Goal: Task Accomplishment & Management: Complete application form

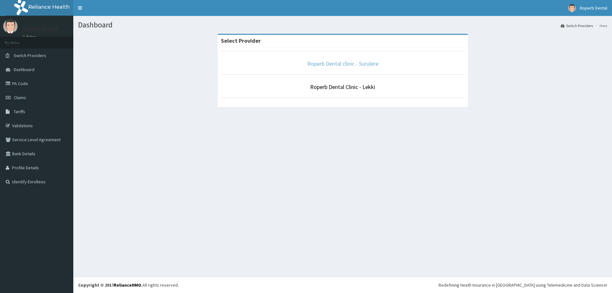
click at [361, 64] on link "Roperb Dental clinic - Surulere" at bounding box center [342, 63] width 71 height 7
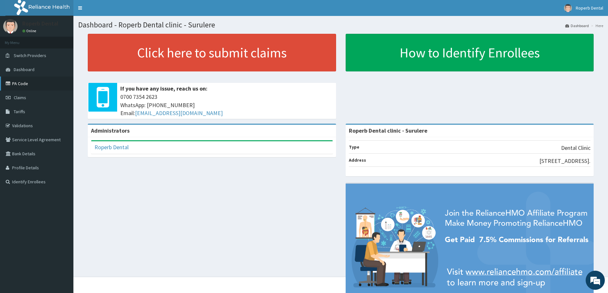
click at [28, 84] on link "PA Code" at bounding box center [36, 84] width 73 height 14
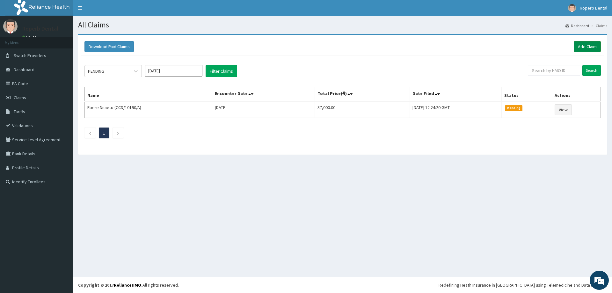
click at [585, 48] on link "Add Claim" at bounding box center [587, 46] width 27 height 11
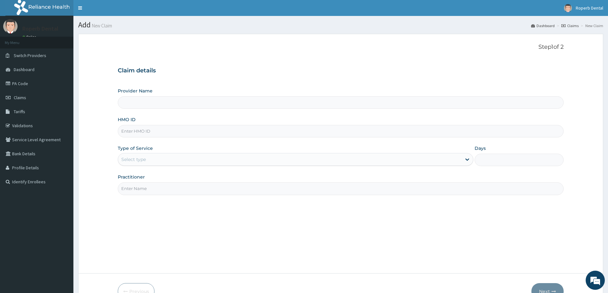
click at [206, 99] on input "Provider Name" at bounding box center [341, 102] width 446 height 12
click at [196, 133] on input "HMO ID" at bounding box center [341, 131] width 446 height 12
type input "Roperb Dental clinic - Surulere"
type input "TOE/10037/A"
click at [185, 153] on div "Type of Service Select type" at bounding box center [295, 155] width 355 height 21
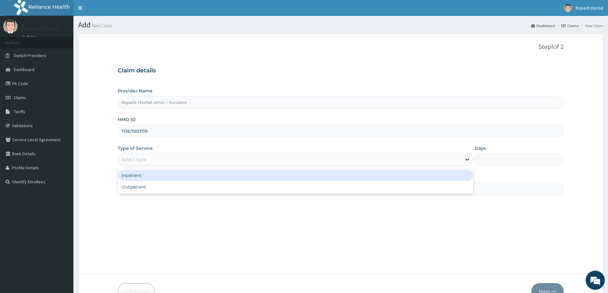
click at [183, 157] on div "Select type" at bounding box center [289, 159] width 343 height 10
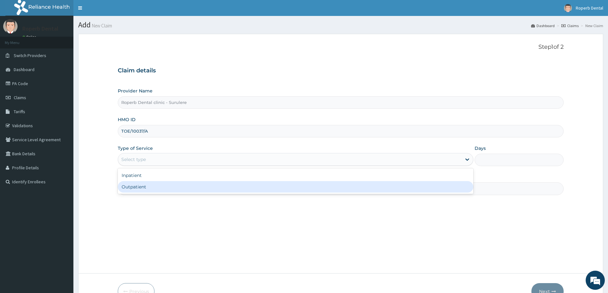
click at [174, 183] on div "Outpatient" at bounding box center [295, 186] width 355 height 11
type input "1"
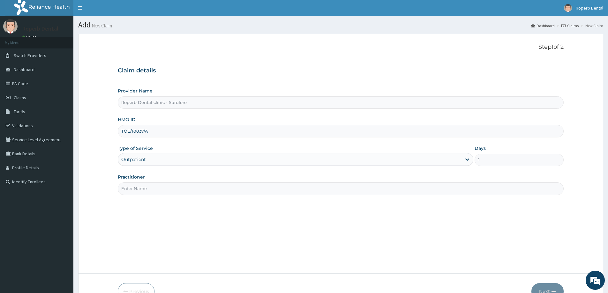
click at [174, 184] on input "Practitioner" at bounding box center [341, 188] width 446 height 12
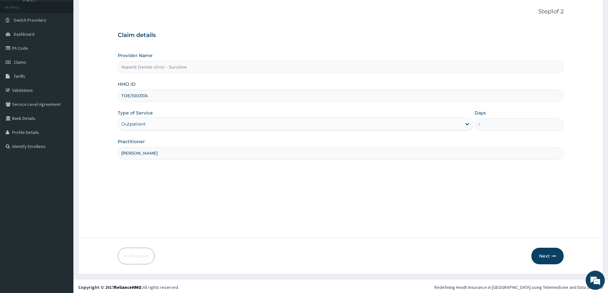
scroll to position [38, 0]
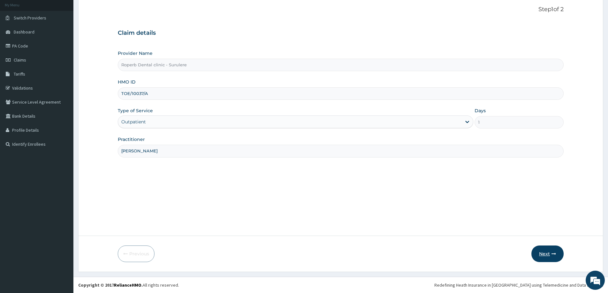
type input "Dr Akanbi"
click at [541, 254] on button "Next" at bounding box center [547, 254] width 32 height 17
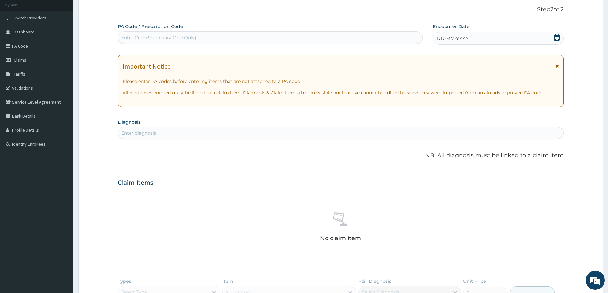
click at [166, 33] on div "Enter Code(Secondary Care Only)" at bounding box center [270, 38] width 304 height 10
paste input "PA/2C15B6"
type input "PA/2C15B6"
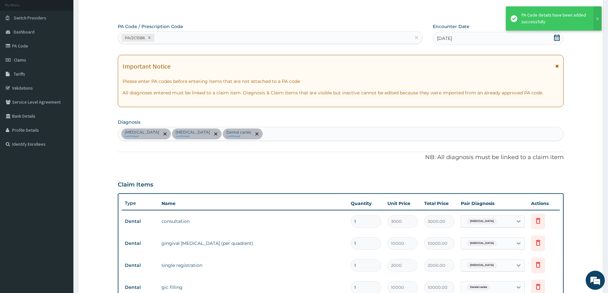
scroll to position [201, 0]
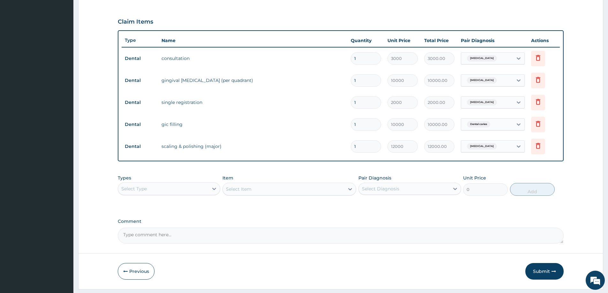
click at [503, 210] on div "PA Code / Prescription Code PA/2C15B6 Encounter Date 14-08-2025 Important Notic…" at bounding box center [341, 51] width 446 height 383
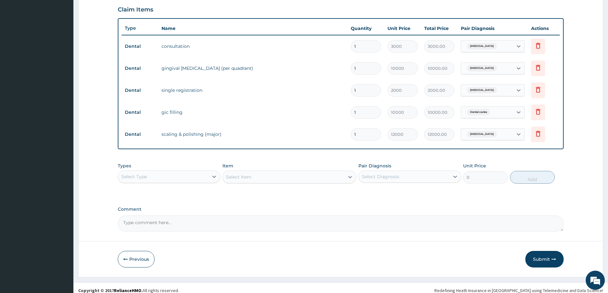
scroll to position [218, 0]
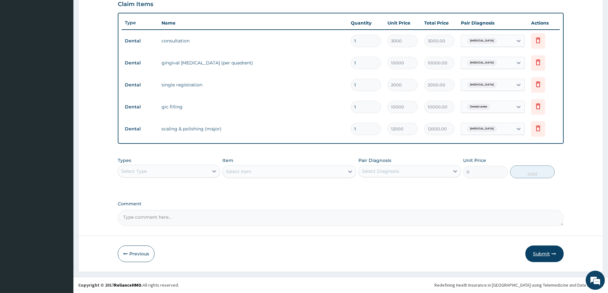
click at [541, 253] on button "Submit" at bounding box center [544, 254] width 38 height 17
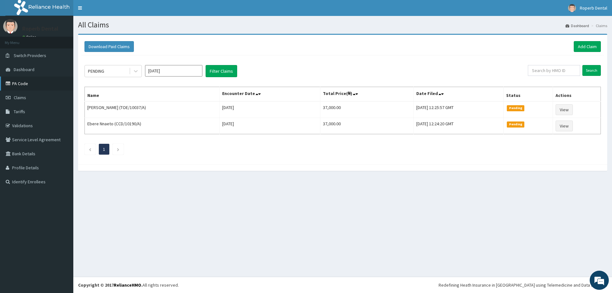
click at [27, 87] on link "PA Code" at bounding box center [36, 84] width 73 height 14
